Goal: Task Accomplishment & Management: Complete application form

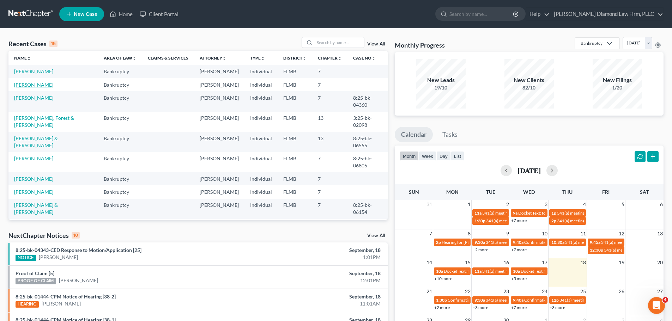
click at [18, 85] on link "[PERSON_NAME]" at bounding box center [33, 85] width 39 height 6
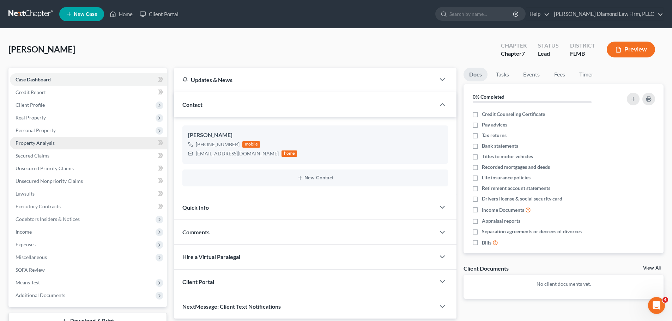
click at [41, 142] on span "Property Analysis" at bounding box center [35, 143] width 39 height 6
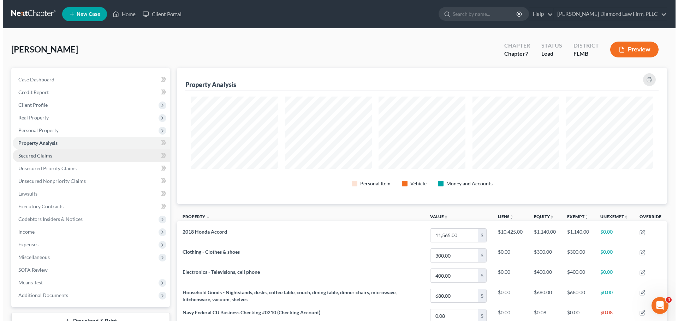
scroll to position [137, 490]
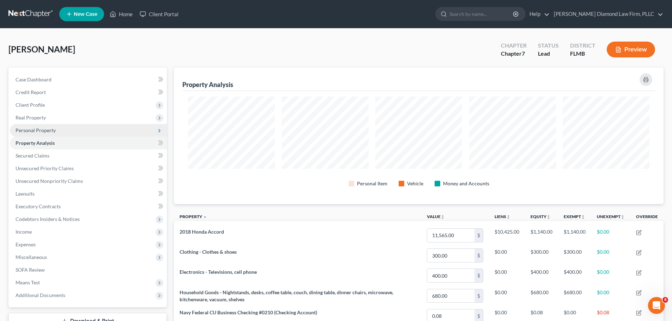
click at [57, 131] on span "Personal Property" at bounding box center [88, 130] width 157 height 13
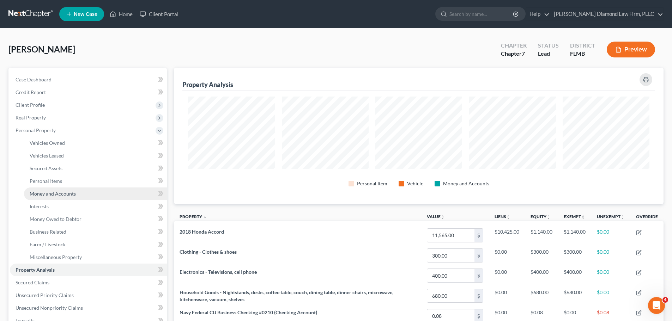
click at [55, 191] on span "Money and Accounts" at bounding box center [53, 194] width 46 height 6
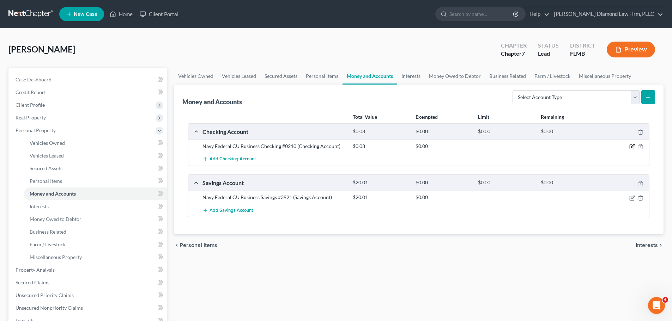
click at [631, 144] on icon "button" at bounding box center [633, 147] width 6 height 6
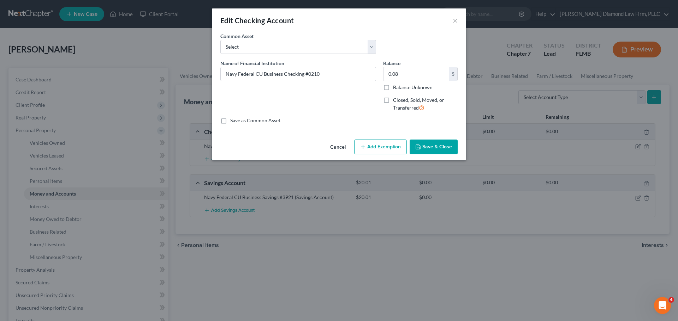
click at [383, 145] on button "Add Exemption" at bounding box center [380, 147] width 53 height 15
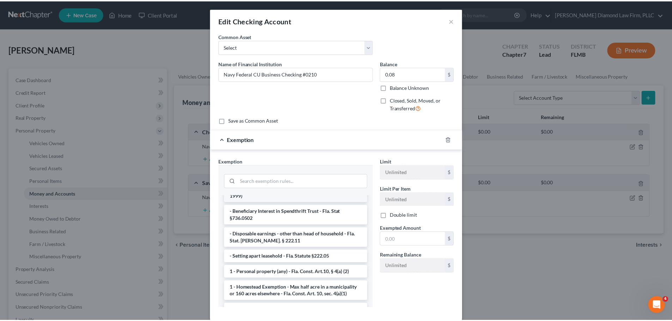
scroll to position [71, 0]
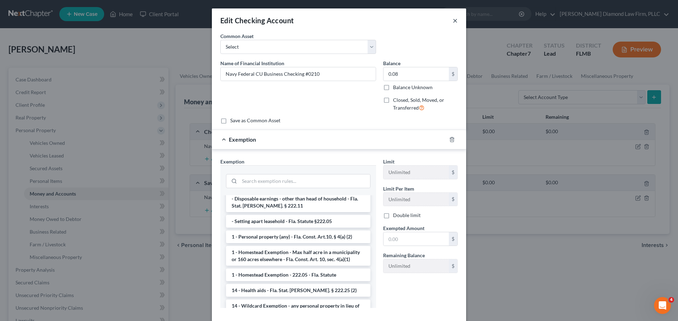
click at [454, 21] on button "×" at bounding box center [454, 20] width 5 height 8
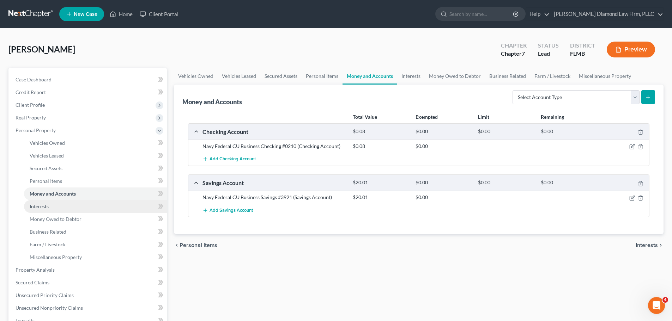
click at [43, 210] on link "Interests" at bounding box center [95, 206] width 143 height 13
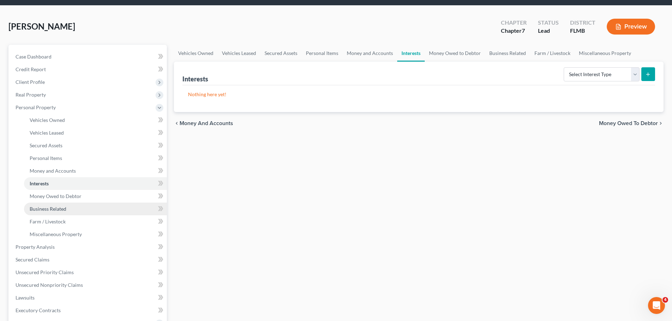
scroll to position [35, 0]
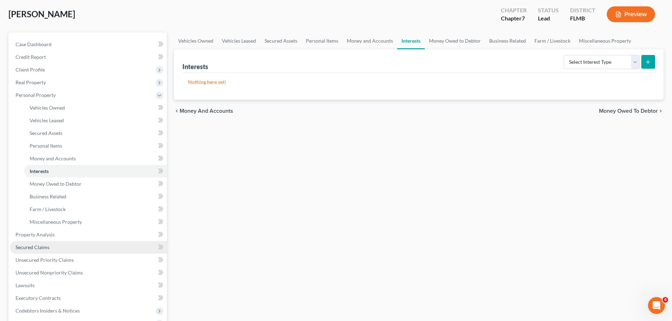
click at [66, 244] on link "Secured Claims" at bounding box center [88, 247] width 157 height 13
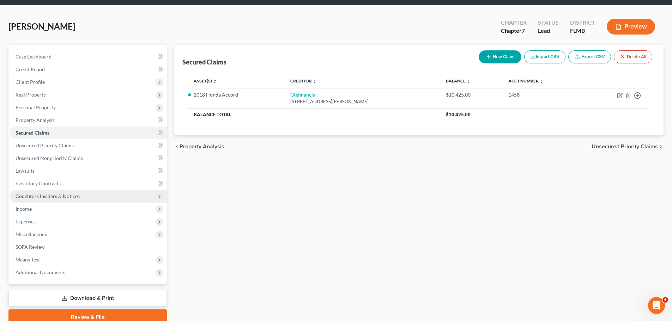
scroll to position [35, 0]
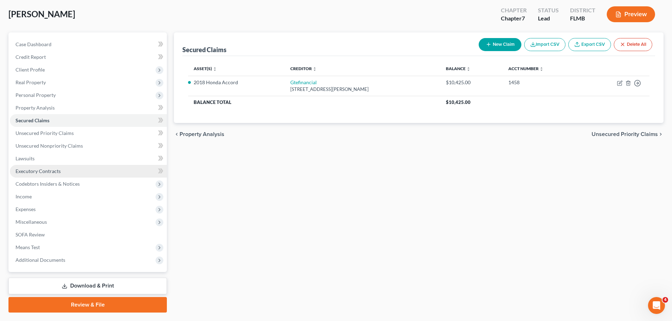
click at [66, 174] on link "Executory Contracts" at bounding box center [88, 171] width 157 height 13
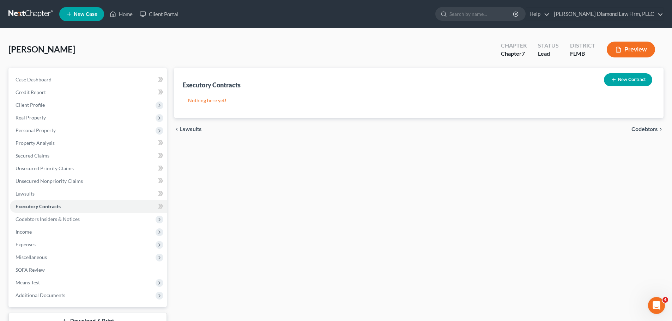
click at [621, 77] on button "New Contract" at bounding box center [628, 79] width 48 height 13
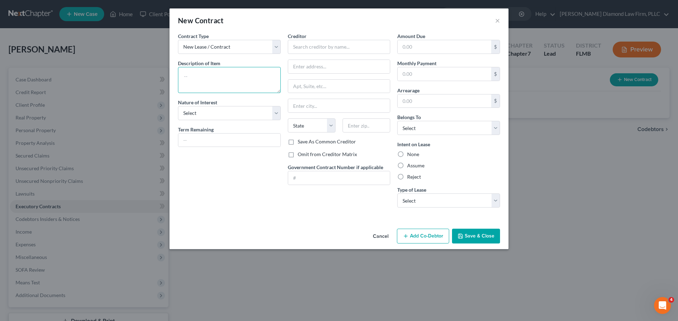
click at [229, 73] on textarea at bounding box center [229, 80] width 103 height 26
type textarea "Apartment lease"
click at [204, 112] on select "Select Purchaser Agent Lessor Lessee" at bounding box center [229, 113] width 103 height 14
select select "2"
click at [178, 106] on select "Select Purchaser Agent Lessor Lessee" at bounding box center [229, 113] width 103 height 14
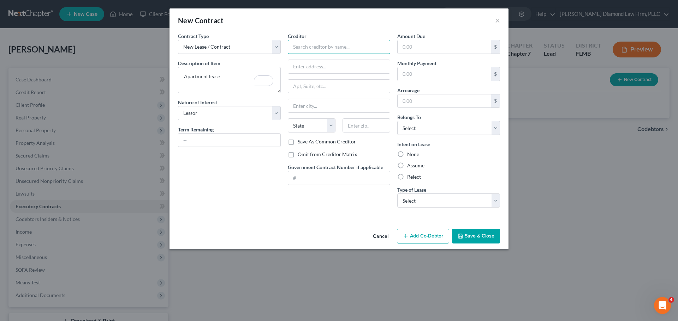
click at [335, 49] on input "text" at bounding box center [339, 47] width 103 height 14
click at [237, 112] on select "Select Purchaser Agent Lessor Lessee" at bounding box center [229, 113] width 103 height 14
click at [230, 118] on select "Select Purchaser Agent Lessor Lessee" at bounding box center [229, 113] width 103 height 14
drag, startPoint x: 231, startPoint y: 109, endPoint x: 227, endPoint y: 120, distance: 11.2
click at [231, 111] on select "Select Purchaser Agent Lessor Lessee" at bounding box center [229, 113] width 103 height 14
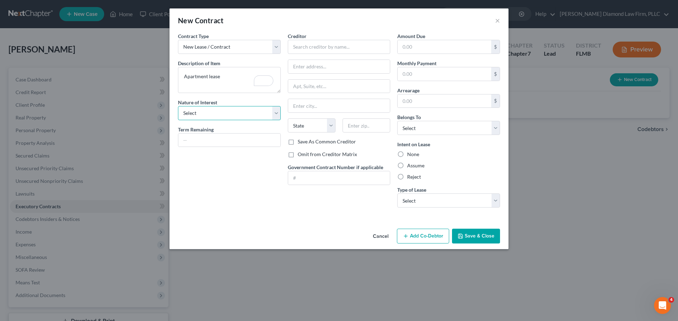
click at [178, 106] on select "Select Purchaser Agent Lessor Lessee" at bounding box center [229, 113] width 103 height 14
click at [206, 114] on select "Select Purchaser Agent Lessor Lessee" at bounding box center [229, 113] width 103 height 14
select select "3"
click at [178, 106] on select "Select Purchaser Agent Lessor Lessee" at bounding box center [229, 113] width 103 height 14
click at [327, 49] on input "text" at bounding box center [339, 47] width 103 height 14
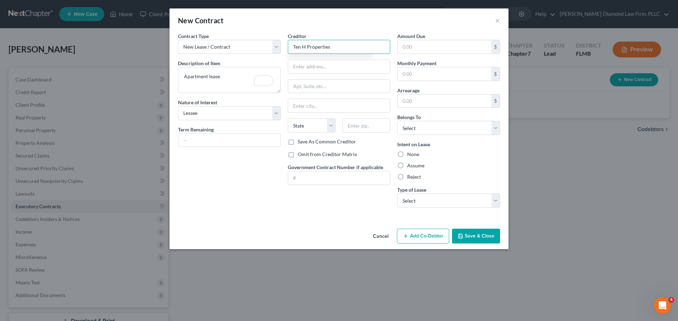
type input "Ten H Properties"
type input "PO Box 10554"
type input "[GEOGRAPHIC_DATA]"
select select "9"
type input "33679"
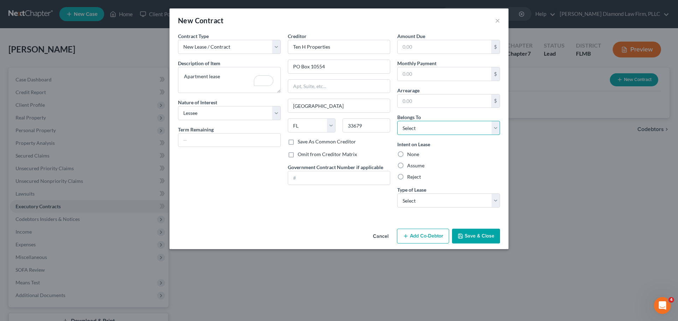
click at [453, 127] on select "Select Debtor 1 Only Debtor 2 Only Debtor 1 And Debtor 2 Only At Least One Of T…" at bounding box center [448, 128] width 103 height 14
select select "3"
click at [397, 121] on select "Select Debtor 1 Only Debtor 2 Only Debtor 1 And Debtor 2 Only At Least One Of T…" at bounding box center [448, 128] width 103 height 14
click at [421, 168] on label "Assume" at bounding box center [415, 165] width 17 height 7
click at [414, 167] on input "Assume" at bounding box center [412, 164] width 5 height 5
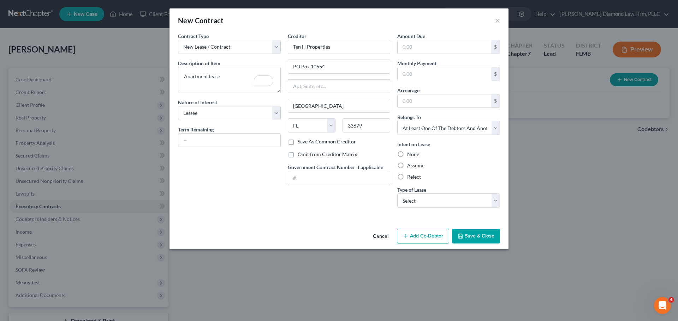
radio input "true"
click at [437, 193] on div "Type of Lease * Select Real Estate Car Other" at bounding box center [448, 197] width 103 height 22
drag, startPoint x: 437, startPoint y: 197, endPoint x: 434, endPoint y: 200, distance: 4.5
click at [437, 197] on select "Select Real Estate Car Other" at bounding box center [448, 201] width 103 height 14
select select "0"
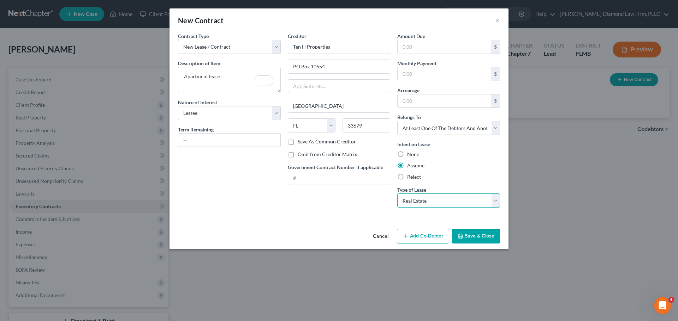
click at [397, 194] on select "Select Real Estate Car Other" at bounding box center [448, 201] width 103 height 14
click at [445, 199] on select "Select Real Estate Car Other" at bounding box center [448, 201] width 103 height 14
click at [427, 81] on div "Amount Due $ Monthly Payment $ Arrearage $ Belongs To * Select Debtor 1 Only De…" at bounding box center [448, 122] width 110 height 181
click at [427, 73] on input "text" at bounding box center [444, 73] width 94 height 13
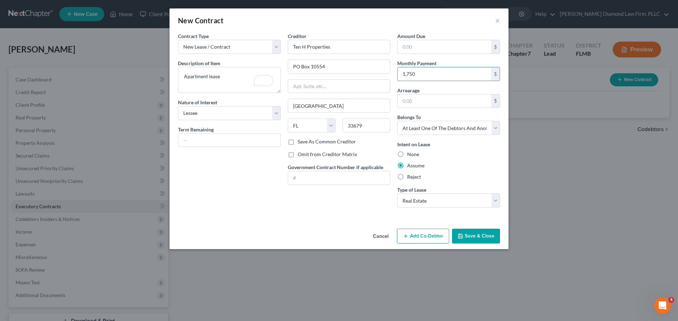
type input "1,750"
click at [494, 230] on button "Save & Close" at bounding box center [476, 236] width 48 height 15
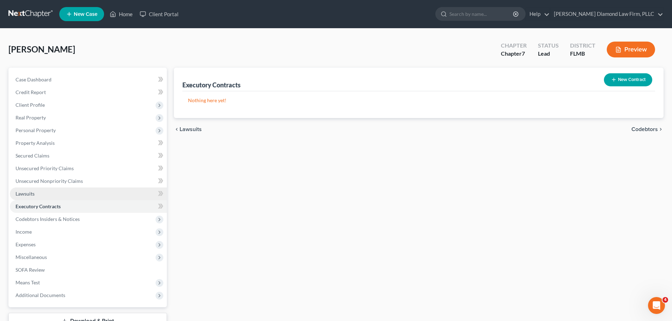
click at [55, 193] on link "Lawsuits" at bounding box center [88, 194] width 157 height 13
click at [59, 202] on link "Executory Contracts" at bounding box center [88, 206] width 157 height 13
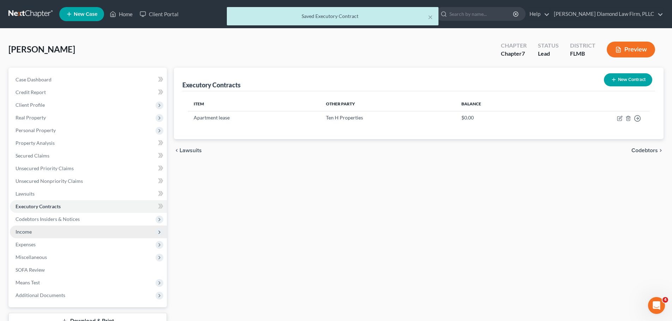
click at [53, 234] on span "Income" at bounding box center [88, 232] width 157 height 13
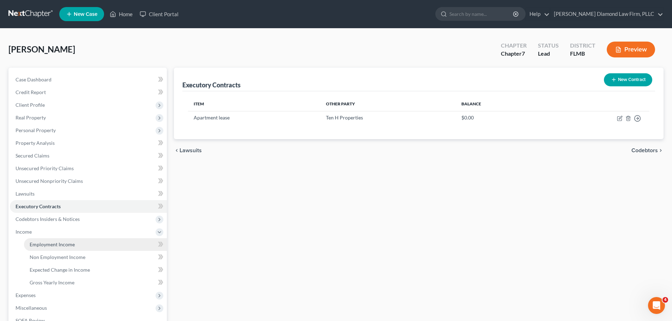
click at [50, 239] on link "Employment Income" at bounding box center [95, 245] width 143 height 13
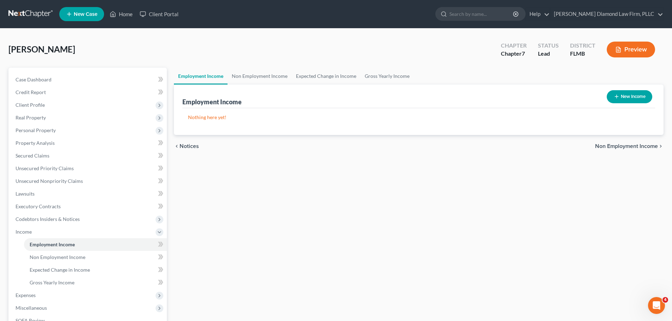
click at [14, 20] on nav "Home New Case Client Portal [PERSON_NAME] Diamond Law Firm, PLLC [PERSON_NAME][…" at bounding box center [336, 14] width 672 height 28
click at [22, 16] on link at bounding box center [30, 14] width 45 height 13
